Goal: Information Seeking & Learning: Understand process/instructions

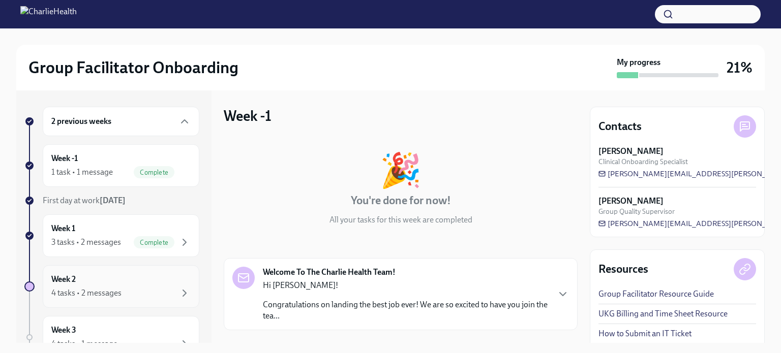
click at [95, 280] on div "Week 2 4 tasks • 2 messages" at bounding box center [120, 286] width 139 height 25
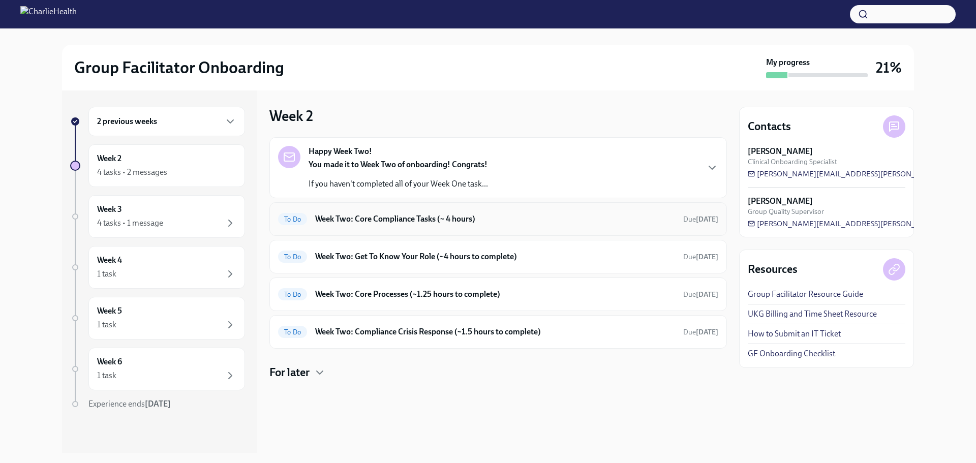
click at [526, 218] on h6 "Week Two: Core Compliance Tasks (~ 4 hours)" at bounding box center [495, 219] width 360 height 11
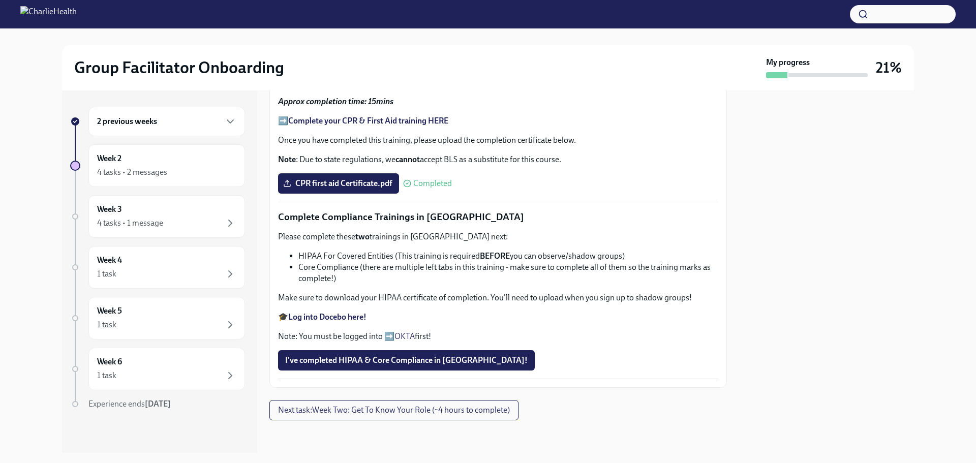
scroll to position [622, 0]
click at [448, 353] on span "Next task : Week Two: Get To Know Your Role (~4 hours to complete)" at bounding box center [394, 410] width 232 height 10
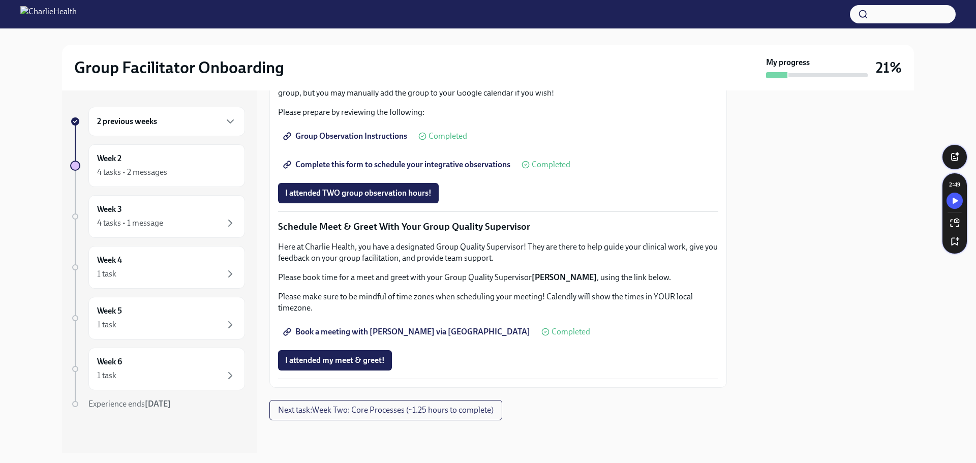
scroll to position [921, 0]
click at [429, 353] on span "Next task : Week Two: Core Processes (~1.25 hours to complete)" at bounding box center [386, 410] width 216 height 10
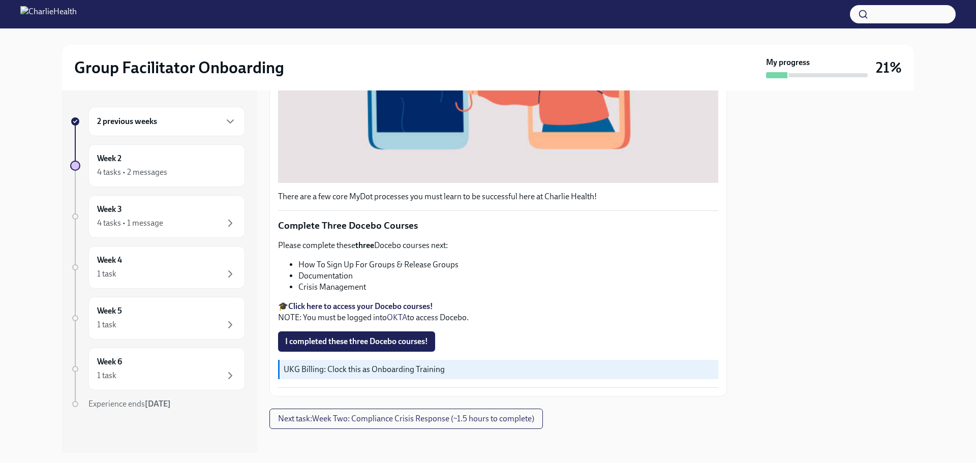
scroll to position [343, 0]
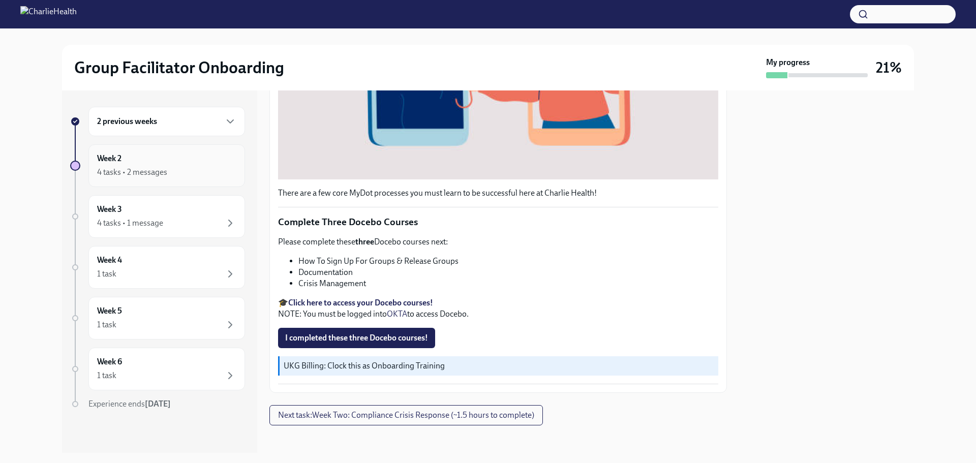
click at [163, 169] on div "4 tasks • 2 messages" at bounding box center [132, 172] width 70 height 11
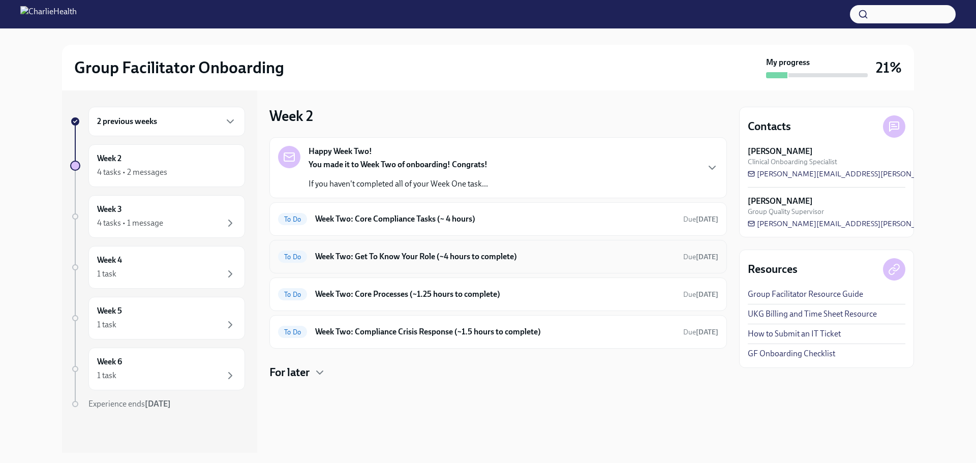
click at [392, 257] on h6 "Week Two: Get To Know Your Role (~4 hours to complete)" at bounding box center [495, 256] width 360 height 11
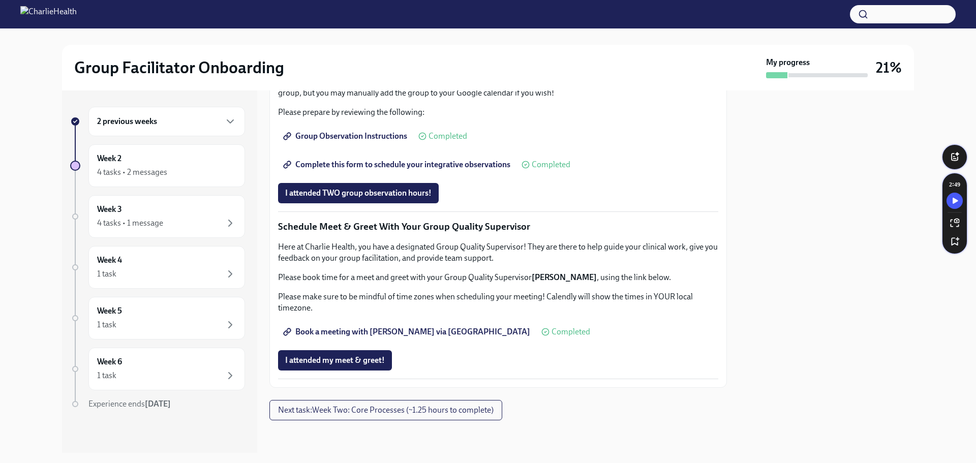
scroll to position [763, 0]
click at [362, 170] on span "Complete this form to schedule your integrative observations" at bounding box center [397, 165] width 225 height 10
